Goal: Information Seeking & Learning: Learn about a topic

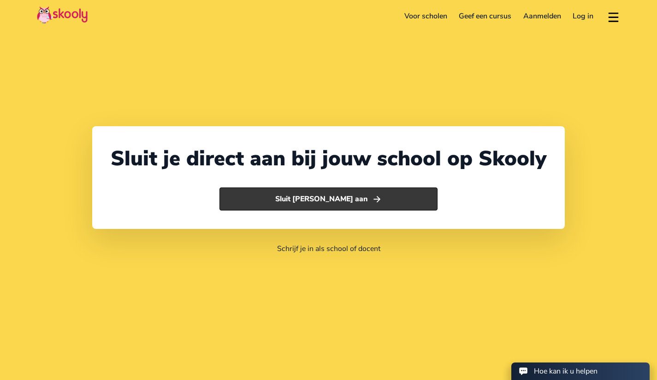
select select "31"
select select "[GEOGRAPHIC_DATA]"
select select "Europe/[GEOGRAPHIC_DATA]"
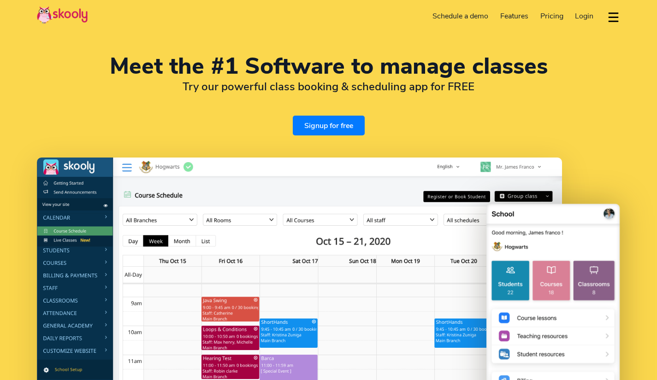
select select "en"
select select "31"
select select "[GEOGRAPHIC_DATA]"
select select "Europe/[GEOGRAPHIC_DATA]"
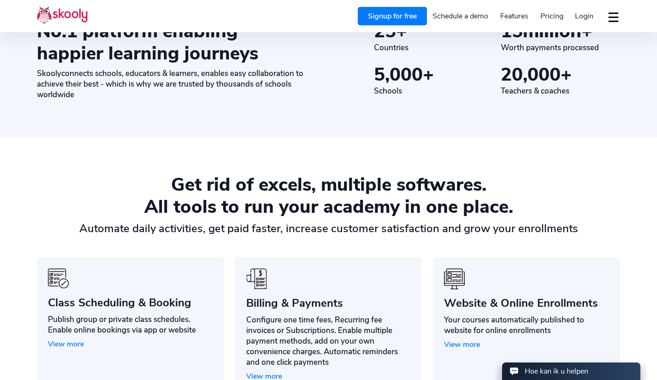
scroll to position [512, 0]
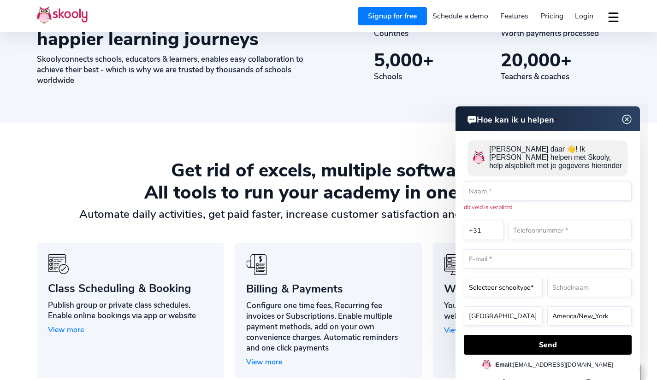
click at [403, 104] on html "Hoe kan ik u helpen Hoe kan ik u helpen [PERSON_NAME] daar 👋! Ik [PERSON_NAME] …" at bounding box center [515, 104] width 266 height 0
click at [631, 118] on img at bounding box center [627, 120] width 18 height 12
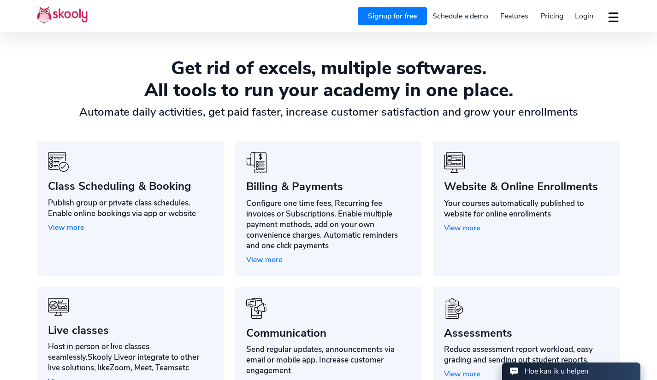
scroll to position [615, 0]
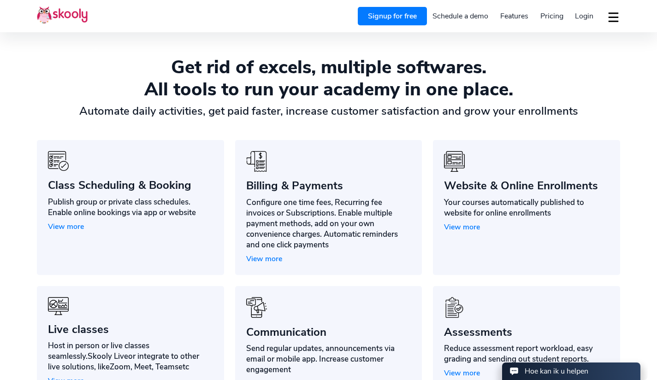
click at [266, 259] on span "View more" at bounding box center [264, 259] width 36 height 10
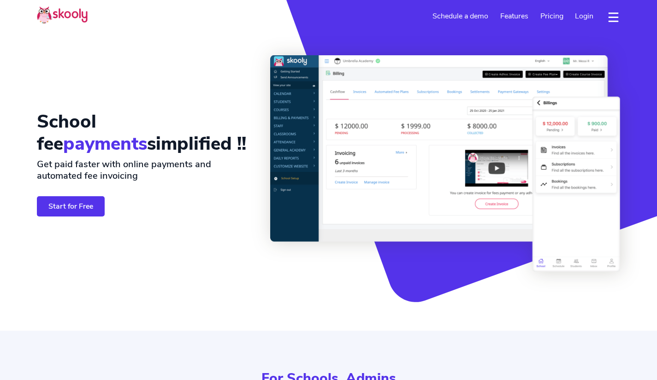
select select "en"
select select "31"
select select "[GEOGRAPHIC_DATA]"
select select "Europe/[GEOGRAPHIC_DATA]"
